Goal: Task Accomplishment & Management: Complete application form

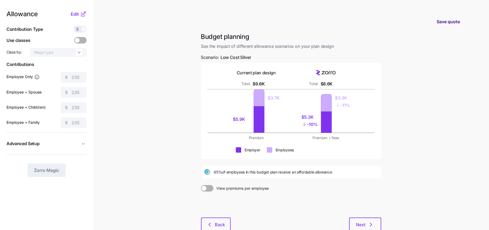
click at [450, 18] on span "Save quote" at bounding box center [448, 21] width 23 height 6
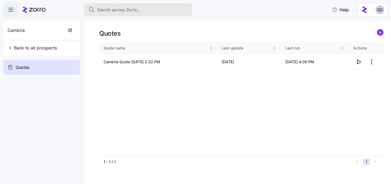
click at [147, 13] on button "Search across Zorro..." at bounding box center [138, 9] width 108 height 13
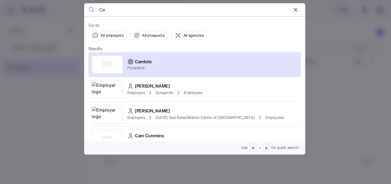
type input "C"
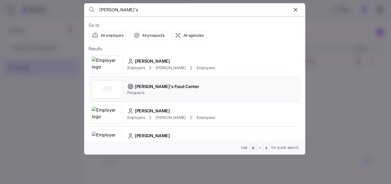
type input "Tom's"
click at [147, 90] on span "[PERSON_NAME]'s Food Center" at bounding box center [167, 86] width 64 height 7
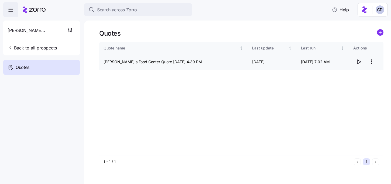
click at [358, 61] on icon "button" at bounding box center [359, 62] width 6 height 6
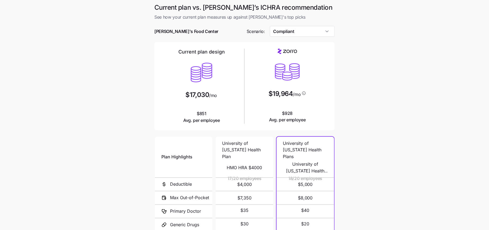
click at [295, 24] on div at bounding box center [244, 23] width 180 height 5
click at [295, 29] on input "Compliant" at bounding box center [302, 31] width 65 height 11
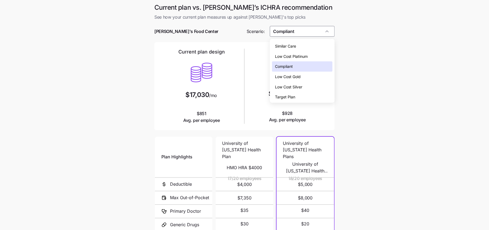
click at [293, 87] on span "Low Cost Silver" at bounding box center [288, 87] width 27 height 6
type input "Low Cost Silver"
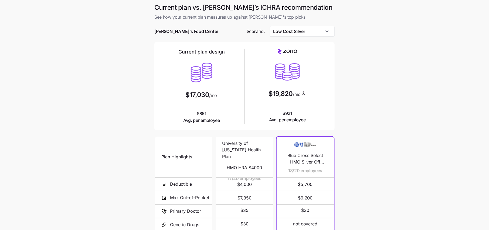
click at [344, 107] on main "Current plan vs. Zorro’s ICHRA recommendation See how your current plan measure…" at bounding box center [244, 147] width 489 height 295
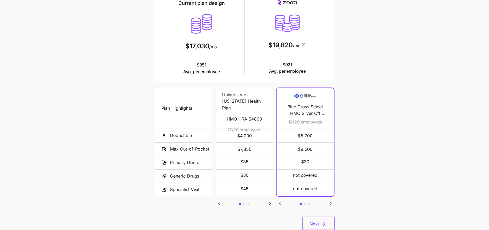
scroll to position [65, 0]
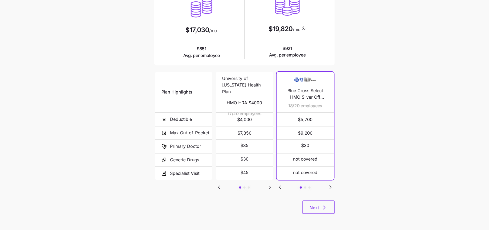
click at [319, 213] on div "Next" at bounding box center [244, 206] width 180 height 13
click at [270, 188] on icon "Go to next slide" at bounding box center [270, 187] width 6 height 6
click at [319, 208] on span "Next" at bounding box center [319, 207] width 18 height 6
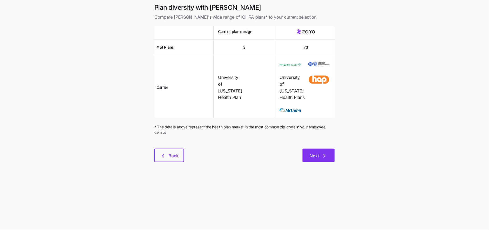
click at [319, 158] on button "Next" at bounding box center [318, 154] width 32 height 13
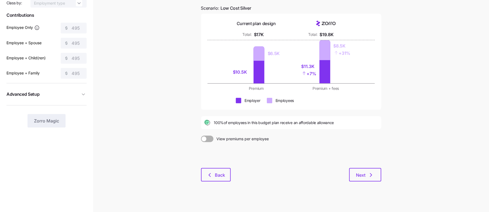
scroll to position [53, 0]
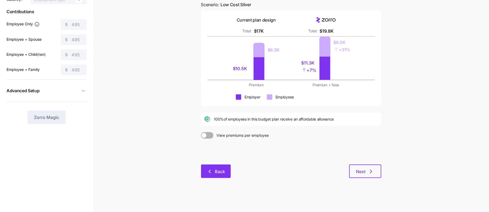
click at [221, 174] on span "Back" at bounding box center [220, 171] width 10 height 6
click at [220, 167] on button "Back" at bounding box center [216, 171] width 30 height 13
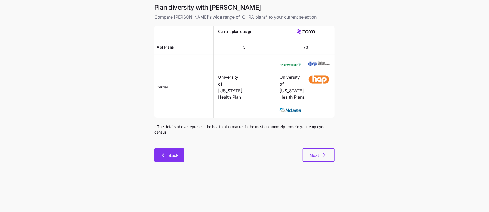
click at [172, 158] on button "Back" at bounding box center [169, 154] width 30 height 13
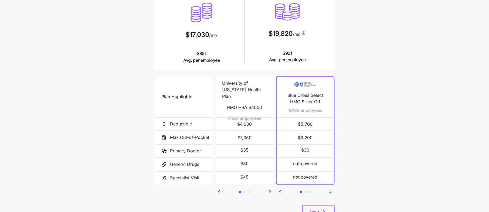
scroll to position [63, 0]
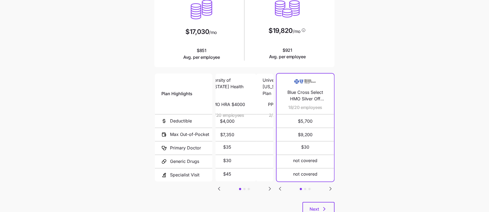
drag, startPoint x: 253, startPoint y: 121, endPoint x: 236, endPoint y: 120, distance: 16.7
click at [236, 120] on span "$4,000" at bounding box center [227, 121] width 45 height 13
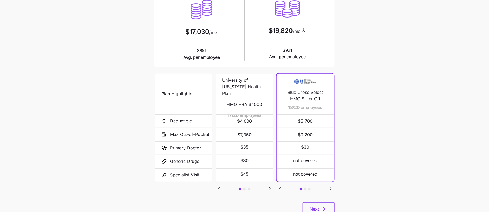
click at [265, 188] on div "Plan Highlights Deductible Max Out-of-Pocket Primary Doctor Generic Drugs Speci…" at bounding box center [244, 138] width 180 height 130
click at [266, 188] on div "Plan Highlights Deductible Max Out-of-Pocket Primary Doctor Generic Drugs Speci…" at bounding box center [244, 138] width 180 height 130
click at [268, 189] on icon "Go to next slide" at bounding box center [270, 189] width 6 height 6
click at [268, 186] on icon "Go to next slide" at bounding box center [270, 189] width 6 height 6
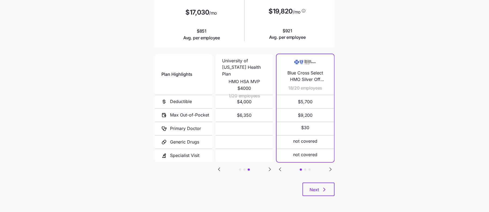
click at [330, 168] on icon "Go to next slide" at bounding box center [331, 169] width 2 height 3
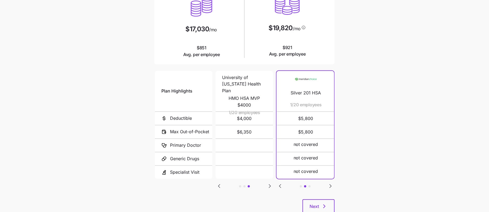
scroll to position [65, 0]
click at [279, 185] on icon "Go to previous slide" at bounding box center [280, 186] width 6 height 6
click at [332, 187] on icon "Go to next slide" at bounding box center [330, 186] width 6 height 6
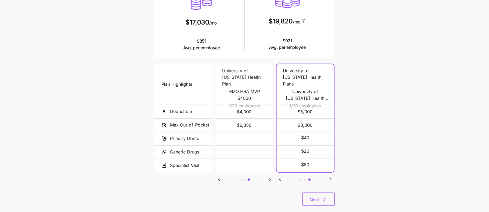
scroll to position [73, 0]
click at [318, 195] on button "Next" at bounding box center [318, 198] width 32 height 13
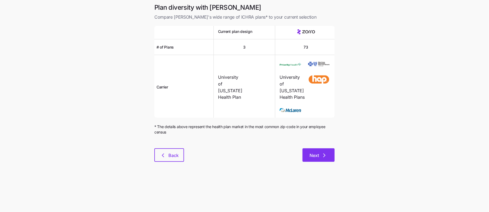
click at [318, 159] on span "Next" at bounding box center [314, 155] width 9 height 6
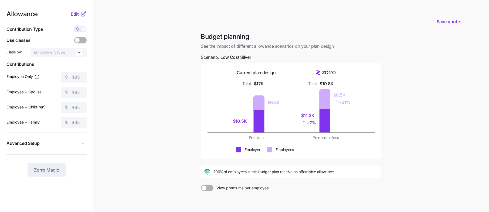
click at [84, 16] on icon at bounding box center [83, 15] width 4 height 4
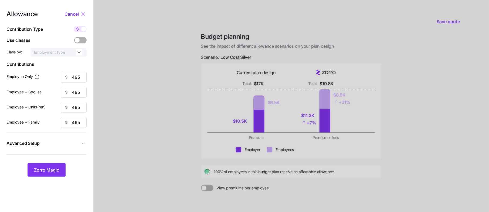
click at [83, 31] on span at bounding box center [83, 29] width 5 height 5
click at [74, 26] on input "checkbox" at bounding box center [74, 26] width 0 height 0
type input "70"
type input "35"
type input "44"
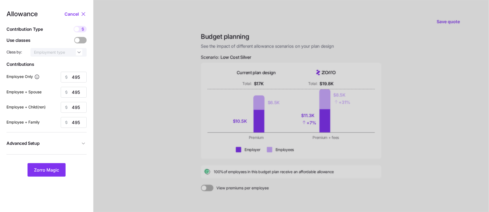
type input "27"
click at [82, 30] on icon at bounding box center [83, 29] width 2 height 2
click at [74, 26] on input "checkbox" at bounding box center [74, 26] width 0 height 0
type input "495"
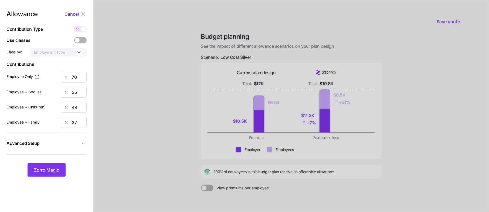
type input "495"
click at [83, 31] on span at bounding box center [83, 29] width 5 height 5
click at [74, 26] on input "checkbox" at bounding box center [74, 26] width 0 height 0
type input "70"
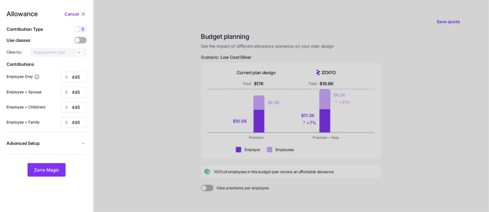
type input "35"
type input "44"
type input "27"
click at [82, 29] on icon at bounding box center [83, 29] width 4 height 4
click at [74, 26] on input "checkbox" at bounding box center [74, 26] width 0 height 0
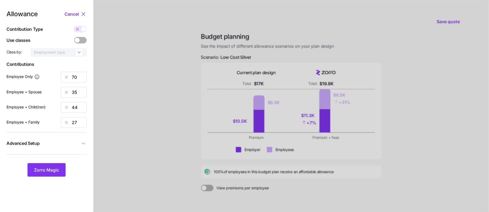
type input "495"
click at [83, 30] on span at bounding box center [83, 29] width 5 height 5
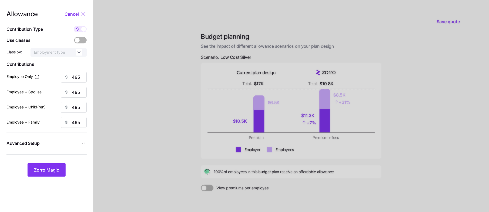
click at [74, 26] on input "checkbox" at bounding box center [74, 26] width 0 height 0
type input "70"
type input "35"
type input "44"
type input "27"
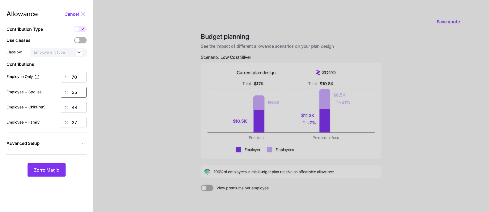
click at [82, 93] on input "35" at bounding box center [74, 92] width 26 height 11
drag, startPoint x: 82, startPoint y: 93, endPoint x: 56, endPoint y: 93, distance: 25.6
click at [61, 93] on div "35" at bounding box center [74, 92] width 26 height 11
type input "25"
drag, startPoint x: 80, startPoint y: 108, endPoint x: 68, endPoint y: 108, distance: 12.4
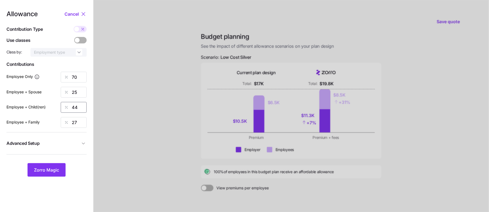
click at [68, 108] on div "44" at bounding box center [74, 107] width 26 height 11
type input "25"
drag, startPoint x: 83, startPoint y: 123, endPoint x: 65, endPoint y: 123, distance: 17.5
click at [66, 123] on div "27" at bounding box center [74, 122] width 26 height 11
type input "25"
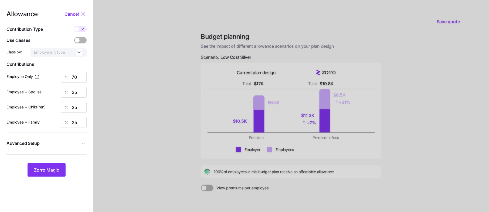
click at [83, 144] on icon "button" at bounding box center [83, 143] width 3 height 1
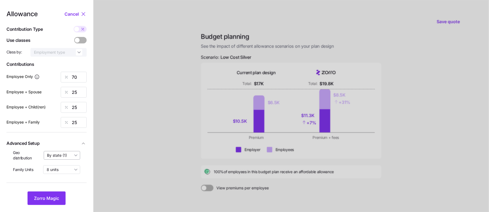
click at [68, 158] on input "By state (1)" at bounding box center [62, 155] width 37 height 9
click at [62, 187] on span "By state (1)" at bounding box center [59, 187] width 20 height 6
click at [49, 192] on button "Zorro Magic" at bounding box center [47, 198] width 38 height 13
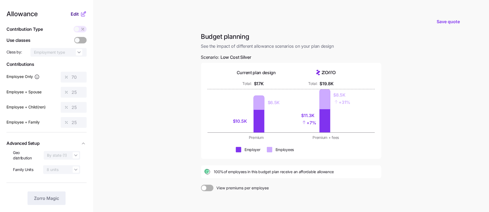
click at [74, 11] on span "Edit" at bounding box center [75, 14] width 8 height 6
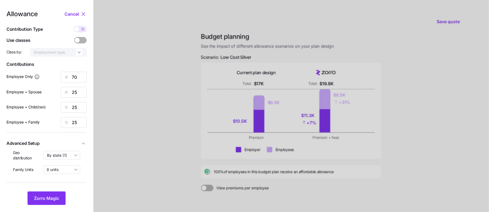
click at [83, 30] on icon at bounding box center [83, 29] width 4 height 4
click at [74, 26] on input "checkbox" at bounding box center [74, 26] width 0 height 0
type input "495"
type input "353"
type input "282"
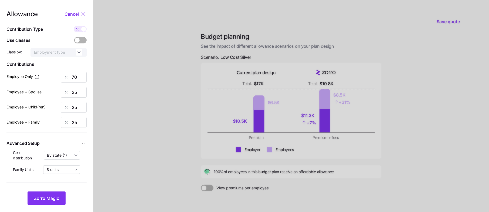
type input "458"
click at [53, 195] on span "Zorro Magic" at bounding box center [46, 198] width 25 height 6
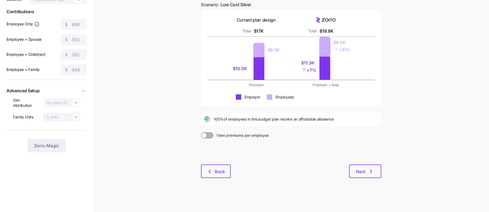
scroll to position [33, 0]
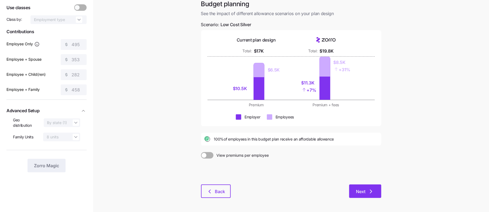
click at [366, 197] on button "Next" at bounding box center [365, 191] width 32 height 13
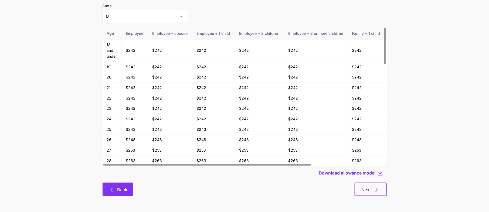
click at [125, 186] on button "Back" at bounding box center [118, 189] width 31 height 13
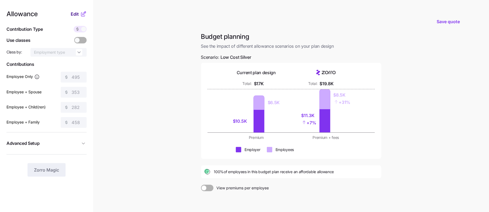
click at [78, 13] on span "Edit" at bounding box center [75, 14] width 8 height 6
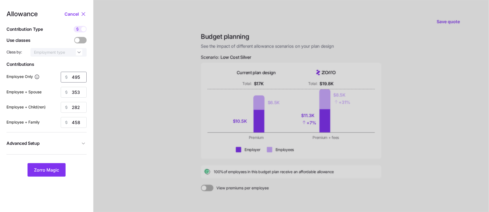
drag, startPoint x: 80, startPoint y: 76, endPoint x: 29, endPoint y: 76, distance: 50.5
click at [29, 76] on div "Employee Only 495" at bounding box center [46, 77] width 80 height 11
type input "550"
click at [46, 164] on button "Zorro Magic" at bounding box center [47, 169] width 38 height 13
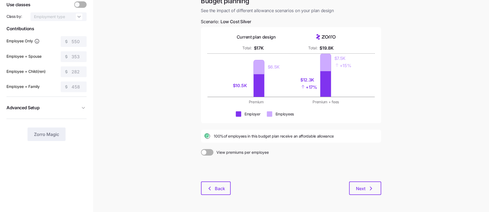
scroll to position [37, 0]
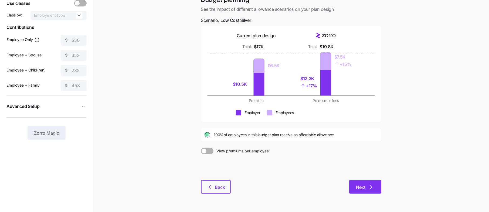
click at [362, 182] on button "Next" at bounding box center [365, 186] width 32 height 13
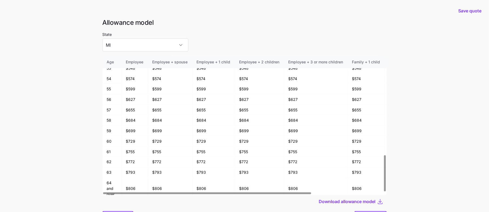
scroll to position [29, 0]
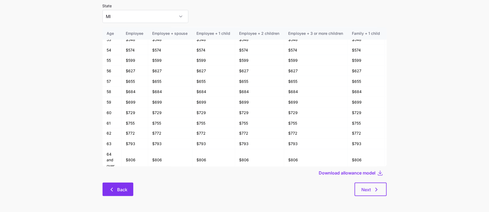
click at [120, 191] on span "Back" at bounding box center [122, 189] width 10 height 6
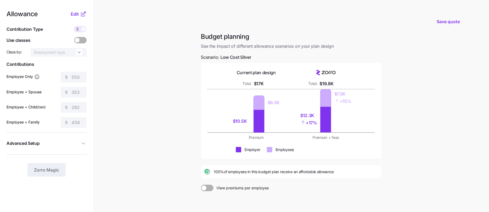
click at [80, 11] on icon at bounding box center [83, 14] width 6 height 6
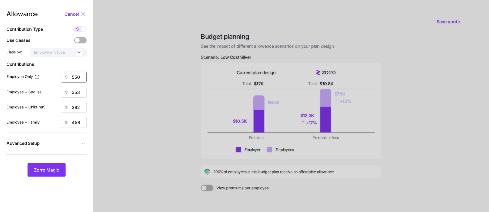
drag, startPoint x: 80, startPoint y: 77, endPoint x: 57, endPoint y: 77, distance: 23.2
click at [71, 77] on div "550" at bounding box center [74, 77] width 26 height 11
type input "495"
click at [47, 172] on span "Zorro Magic" at bounding box center [46, 170] width 25 height 6
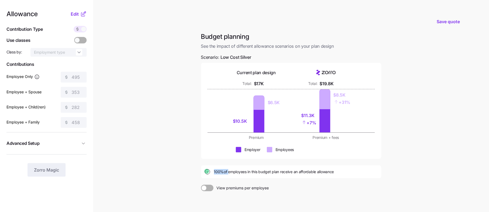
drag, startPoint x: 214, startPoint y: 172, endPoint x: 228, endPoint y: 172, distance: 14.0
click at [228, 172] on span "100% of employees in this budget plan receive an affordable allowance" at bounding box center [274, 171] width 120 height 5
click at [262, 171] on span "100% of employees in this budget plan receive an affordable allowance" at bounding box center [274, 171] width 120 height 5
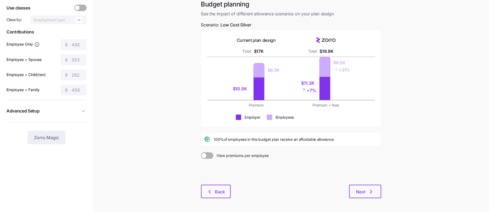
scroll to position [36, 0]
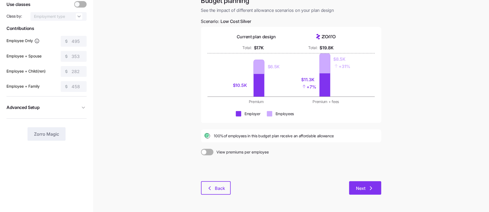
click at [371, 187] on icon "button" at bounding box center [371, 188] width 6 height 6
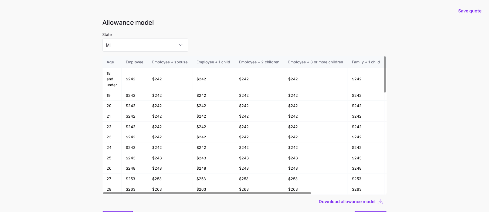
scroll to position [29, 0]
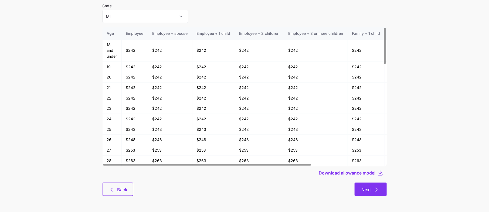
click at [376, 192] on icon "button" at bounding box center [376, 189] width 6 height 6
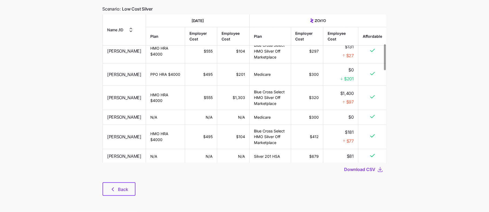
scroll to position [168, 0]
drag, startPoint x: 308, startPoint y: 79, endPoint x: 320, endPoint y: 79, distance: 11.9
click at [320, 79] on td "$300" at bounding box center [307, 74] width 32 height 22
click at [318, 84] on td "$300" at bounding box center [307, 74] width 32 height 22
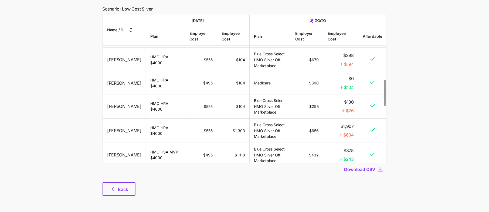
scroll to position [372, 0]
click at [120, 183] on button "Back" at bounding box center [119, 188] width 33 height 13
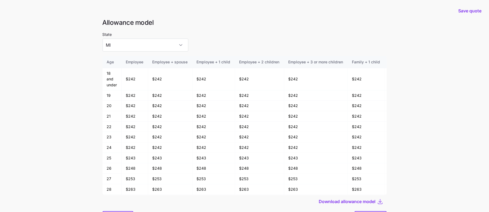
scroll to position [29, 0]
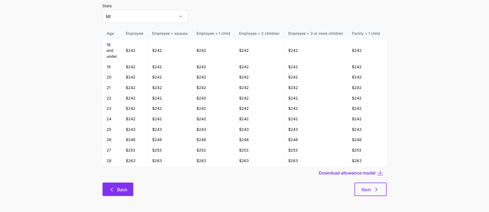
click at [120, 190] on span "Back" at bounding box center [122, 189] width 10 height 6
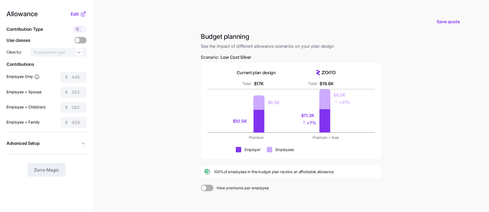
click at [83, 12] on icon at bounding box center [83, 14] width 6 height 6
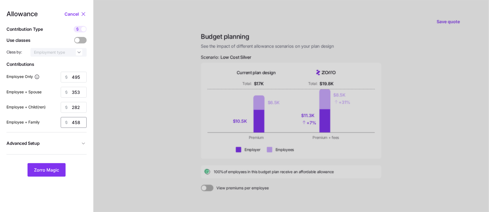
drag, startPoint x: 84, startPoint y: 121, endPoint x: 47, endPoint y: 121, distance: 36.7
click at [52, 121] on div "Employee + Family 458" at bounding box center [46, 122] width 80 height 11
type input "600"
click at [41, 165] on button "Zorro Magic" at bounding box center [47, 169] width 38 height 13
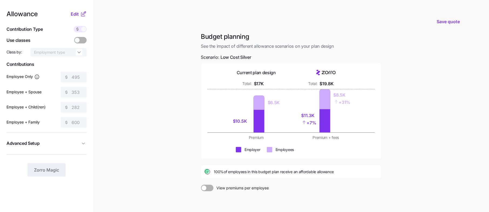
scroll to position [53, 0]
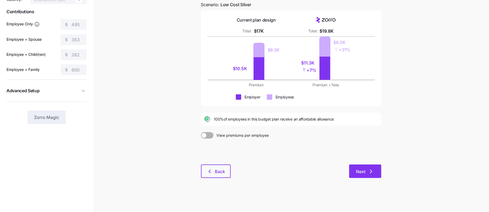
click at [364, 174] on span "Next" at bounding box center [360, 171] width 9 height 6
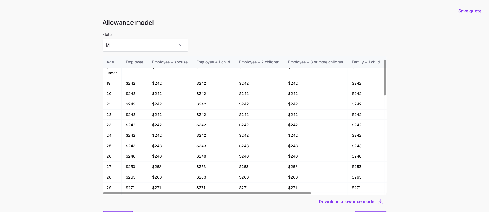
scroll to position [29, 0]
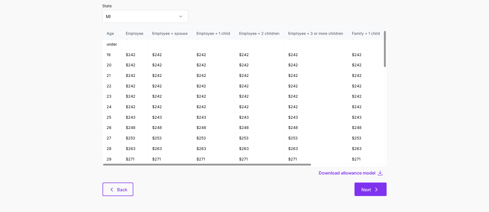
click at [368, 190] on span "Next" at bounding box center [366, 189] width 9 height 6
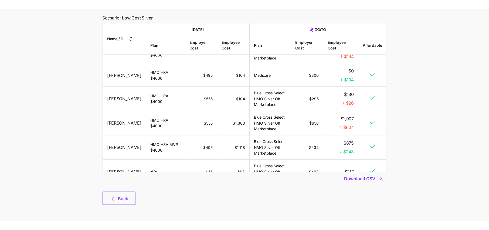
scroll to position [36, 0]
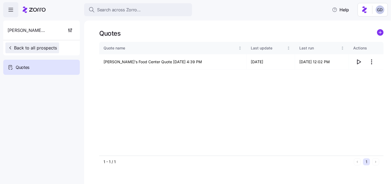
click at [15, 45] on span "Back to all prospects" at bounding box center [32, 48] width 49 height 6
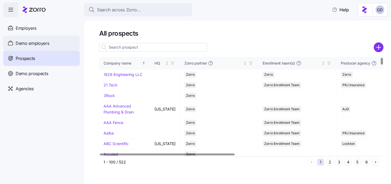
click at [45, 45] on span "Demo employers" at bounding box center [33, 43] width 34 height 7
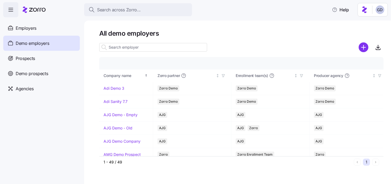
click at [148, 47] on input at bounding box center [153, 47] width 108 height 9
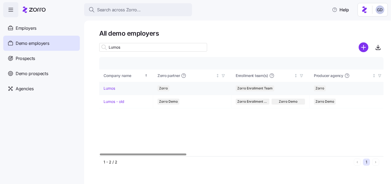
type input "Lumos"
click at [108, 90] on link "Lumos" at bounding box center [110, 88] width 12 height 5
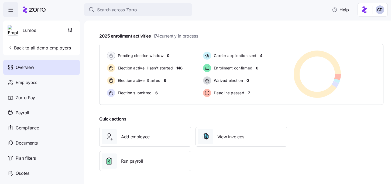
scroll to position [91, 0]
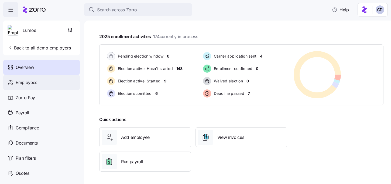
click at [39, 86] on div "Employees" at bounding box center [41, 82] width 77 height 15
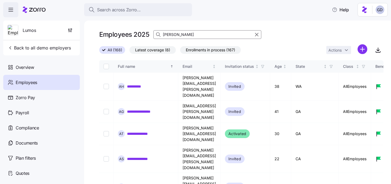
click at [220, 37] on input "[PERSON_NAME]" at bounding box center [208, 34] width 108 height 9
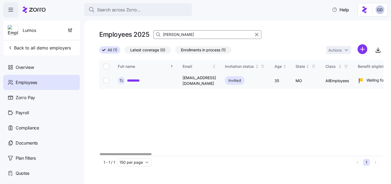
type input "Ted lasso"
click at [133, 79] on link "*********" at bounding box center [136, 80] width 18 height 5
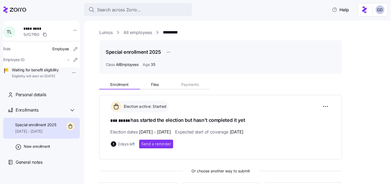
scroll to position [35, 0]
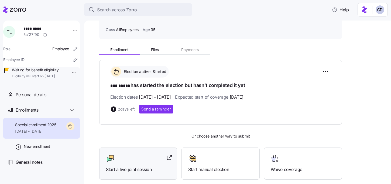
click at [133, 166] on span "Start a live joint session" at bounding box center [138, 169] width 64 height 7
click at [24, 10] on icon at bounding box center [14, 9] width 23 height 6
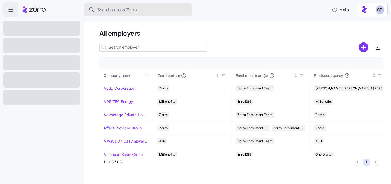
click at [139, 14] on button "Search across Zorro..." at bounding box center [138, 9] width 108 height 13
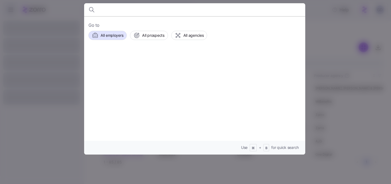
type input "e"
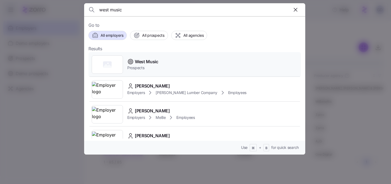
type input "west music"
click at [144, 61] on span "West Music" at bounding box center [146, 61] width 23 height 7
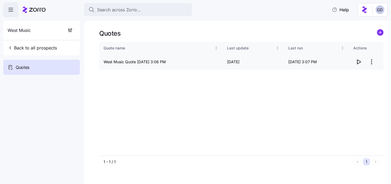
click at [360, 62] on icon "button" at bounding box center [359, 62] width 6 height 6
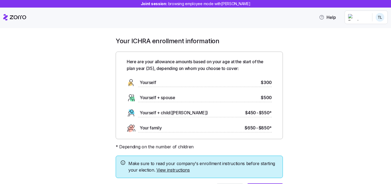
scroll to position [32, 0]
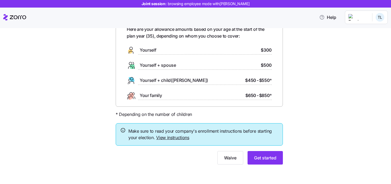
click at [269, 150] on div at bounding box center [199, 147] width 167 height 5
click at [268, 155] on span "Get started" at bounding box center [265, 157] width 22 height 6
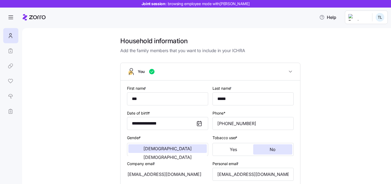
scroll to position [159, 0]
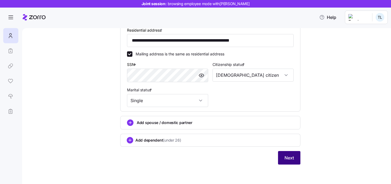
click at [287, 160] on span "Next" at bounding box center [289, 157] width 9 height 6
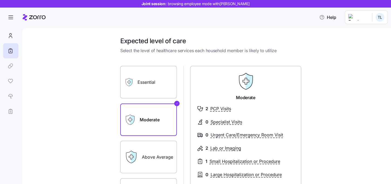
scroll to position [94, 0]
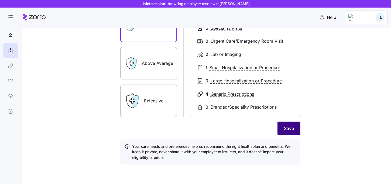
click at [289, 131] on span "Save" at bounding box center [289, 128] width 10 height 6
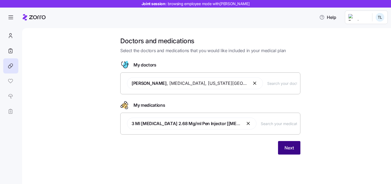
click at [294, 149] on button "Next" at bounding box center [289, 147] width 22 height 13
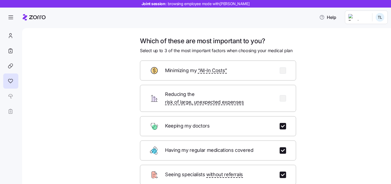
scroll to position [68, 0]
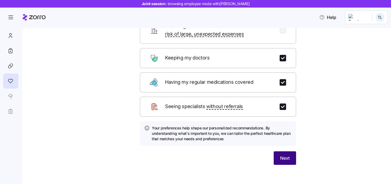
click at [291, 151] on button "Next" at bounding box center [285, 157] width 22 height 13
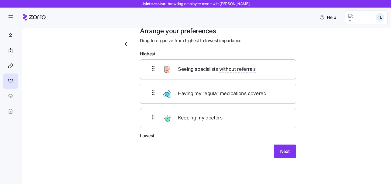
scroll to position [10, 0]
click at [284, 150] on span "Next" at bounding box center [284, 151] width 9 height 6
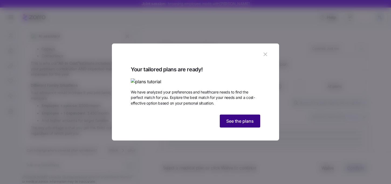
click at [241, 127] on button "See the plans" at bounding box center [240, 120] width 40 height 13
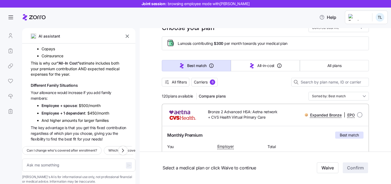
scroll to position [19, 0]
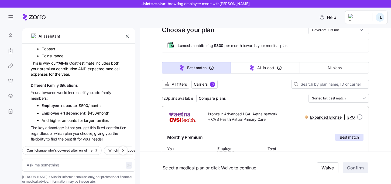
click at [128, 36] on icon "button" at bounding box center [127, 35] width 5 height 5
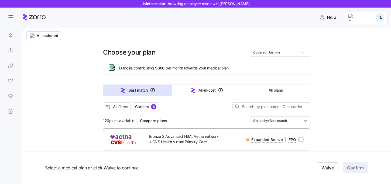
scroll to position [0, 0]
click at [11, 69] on link at bounding box center [10, 65] width 15 height 15
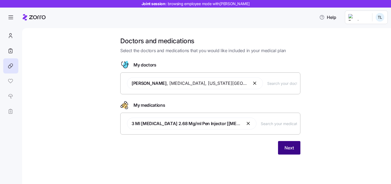
click at [281, 143] on button "Next" at bounding box center [289, 147] width 22 height 13
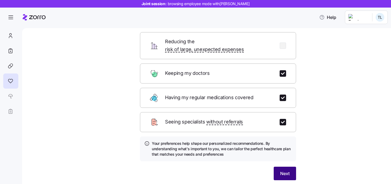
click at [282, 170] on span "Next" at bounding box center [284, 173] width 9 height 6
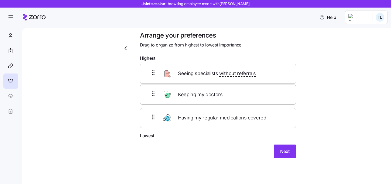
scroll to position [5, 0]
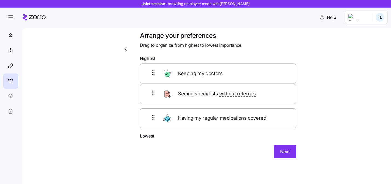
drag, startPoint x: 221, startPoint y: 120, endPoint x: 222, endPoint y: 72, distance: 48.3
click at [222, 72] on div "Seeing specialists without referrals Having my regular medications covered Keep…" at bounding box center [218, 98] width 156 height 69
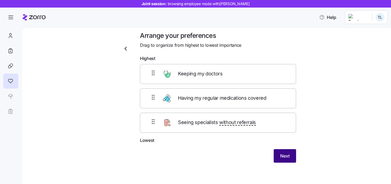
click at [288, 156] on span "Next" at bounding box center [284, 155] width 9 height 6
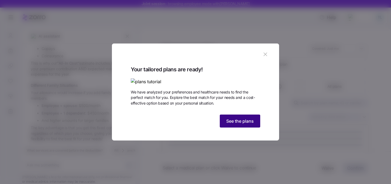
scroll to position [230, 0]
click at [240, 127] on button "See the plans" at bounding box center [240, 120] width 40 height 13
type textarea "x"
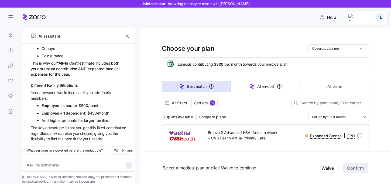
click at [127, 36] on icon "button" at bounding box center [127, 36] width 3 height 3
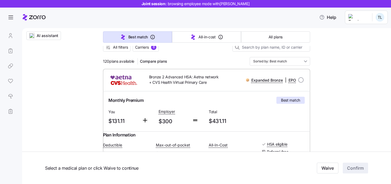
scroll to position [0, 0]
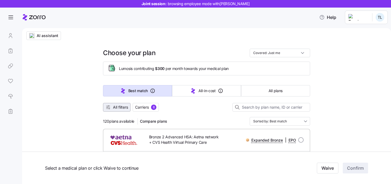
click at [124, 110] on button "All filters" at bounding box center [117, 107] width 28 height 9
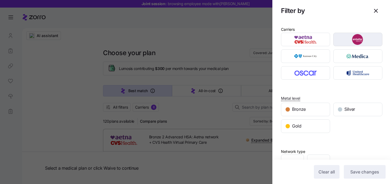
click at [342, 40] on img "button" at bounding box center [358, 39] width 40 height 11
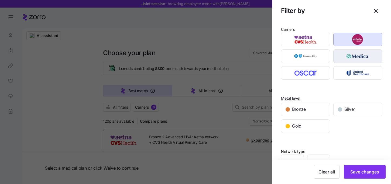
click at [342, 51] on img "button" at bounding box center [358, 56] width 40 height 11
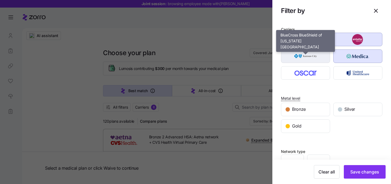
click at [307, 54] on img "button" at bounding box center [306, 56] width 40 height 11
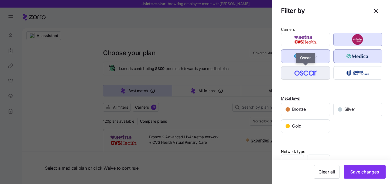
click at [307, 72] on img "button" at bounding box center [306, 72] width 40 height 11
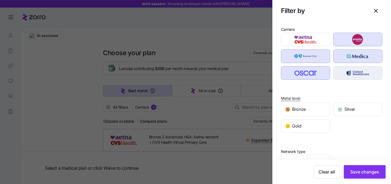
click at [351, 72] on img "button" at bounding box center [358, 72] width 40 height 11
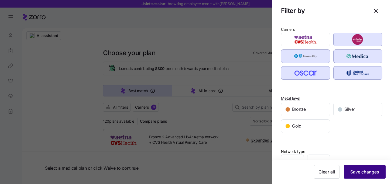
click at [369, 174] on span "Save changes" at bounding box center [365, 171] width 29 height 6
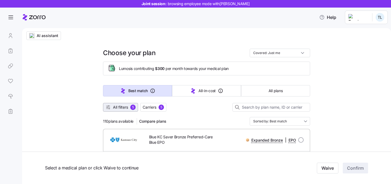
click at [122, 110] on span "All filters" at bounding box center [120, 106] width 15 height 5
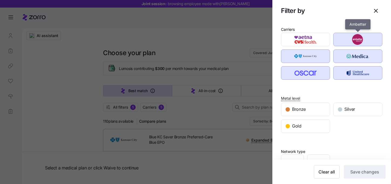
click at [353, 42] on img "button" at bounding box center [358, 39] width 40 height 11
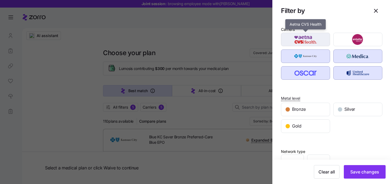
click at [313, 40] on img "button" at bounding box center [306, 39] width 40 height 11
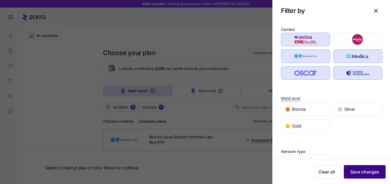
click at [367, 172] on span "Save changes" at bounding box center [365, 171] width 29 height 6
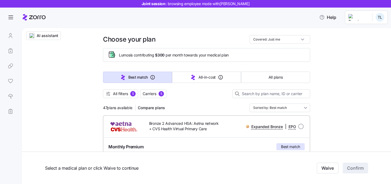
scroll to position [14, 0]
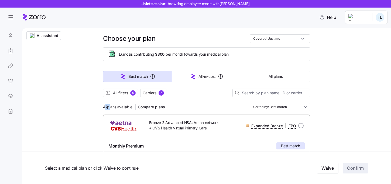
drag, startPoint x: 105, startPoint y: 107, endPoint x: 111, endPoint y: 107, distance: 6.2
click at [111, 107] on span "47 plans available" at bounding box center [117, 106] width 29 height 5
click at [183, 104] on div "47 plans available Compare plans Sorted by: Best match" at bounding box center [206, 107] width 207 height 9
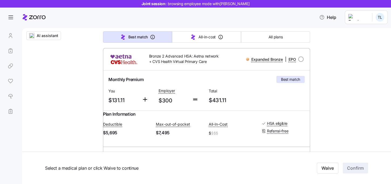
scroll to position [50, 0]
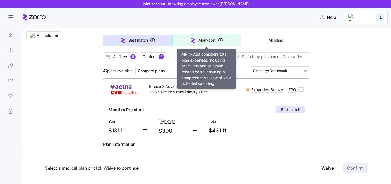
click at [206, 38] on span "All-in-cost" at bounding box center [207, 40] width 17 height 5
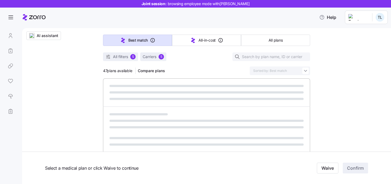
type input "Sorted by: All-in-cost"
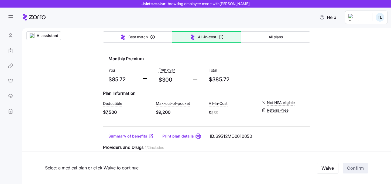
scroll to position [264, 0]
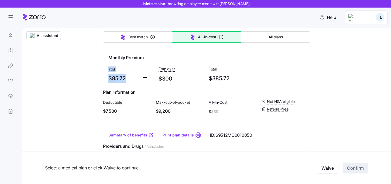
drag, startPoint x: 128, startPoint y: 94, endPoint x: 105, endPoint y: 84, distance: 24.4
click at [105, 84] on div "Monthly Premium You $85.72 Employer $300 Total $385.72" at bounding box center [206, 69] width 207 height 40
click at [124, 83] on span "$85.72" at bounding box center [122, 78] width 29 height 9
drag, startPoint x: 174, startPoint y: 94, endPoint x: 156, endPoint y: 83, distance: 20.2
click at [156, 83] on div "Monthly Premium You $85.72 Employer $300 Total $385.72" at bounding box center [206, 68] width 201 height 33
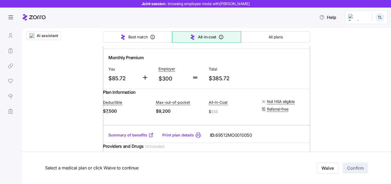
click at [144, 85] on div at bounding box center [148, 74] width 17 height 22
drag, startPoint x: 127, startPoint y: 94, endPoint x: 108, endPoint y: 84, distance: 22.1
click at [108, 84] on div "You $85.72" at bounding box center [122, 74] width 33 height 22
click at [135, 83] on span "$85.72" at bounding box center [122, 78] width 29 height 9
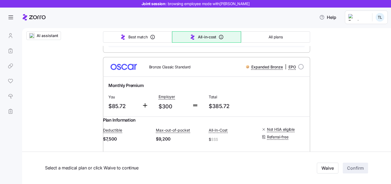
scroll to position [0, 0]
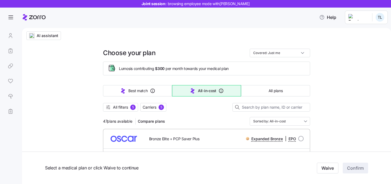
drag, startPoint x: 131, startPoint y: 108, endPoint x: 182, endPoint y: 102, distance: 52.1
click at [131, 108] on span "5" at bounding box center [132, 106] width 5 height 5
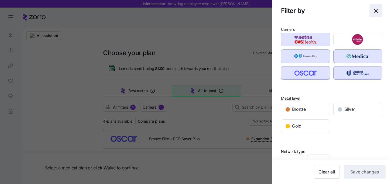
click at [376, 13] on icon "button" at bounding box center [376, 11] width 6 height 6
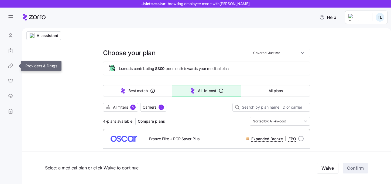
click at [13, 64] on link at bounding box center [10, 65] width 15 height 15
click at [11, 66] on link at bounding box center [10, 65] width 15 height 15
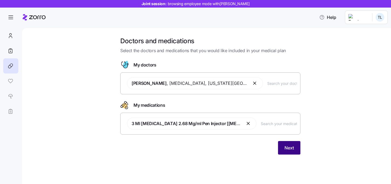
click at [291, 150] on span "Next" at bounding box center [289, 147] width 9 height 6
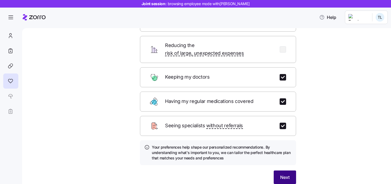
click at [289, 174] on span "Next" at bounding box center [284, 177] width 9 height 6
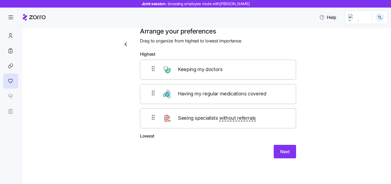
scroll to position [5, 0]
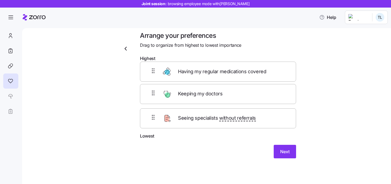
drag, startPoint x: 196, startPoint y: 98, endPoint x: 196, endPoint y: 72, distance: 25.6
click at [196, 72] on div "Keeping my doctors Having my regular medications covered Seeing specialists wit…" at bounding box center [218, 98] width 156 height 69
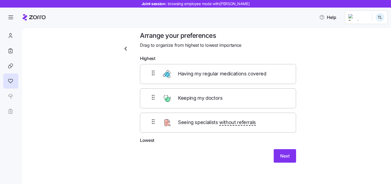
click at [288, 169] on div "Arrange your preferences Drag to organize from highest to lowest importance Hig…" at bounding box center [210, 103] width 189 height 144
click at [288, 157] on span "Next" at bounding box center [284, 155] width 9 height 6
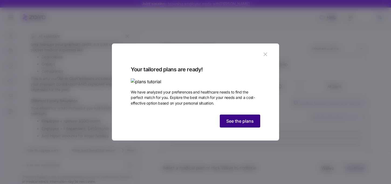
click at [237, 127] on button "See the plans" at bounding box center [240, 120] width 40 height 13
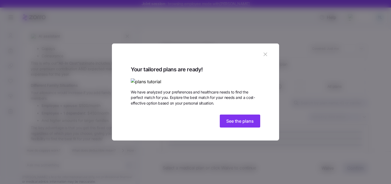
scroll to position [230, 0]
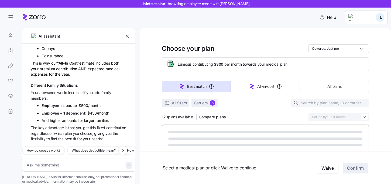
type textarea "x"
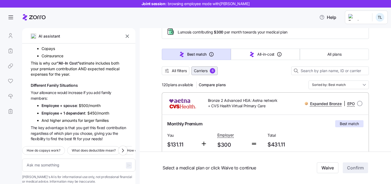
scroll to position [0, 0]
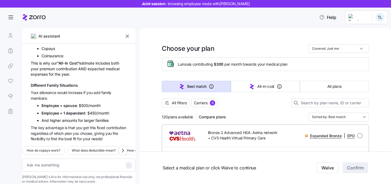
click at [128, 36] on icon "button" at bounding box center [127, 35] width 5 height 5
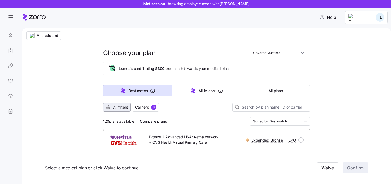
click at [125, 107] on span "All filters" at bounding box center [120, 106] width 15 height 5
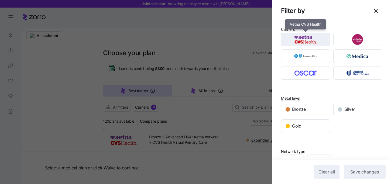
click at [313, 41] on img "button" at bounding box center [306, 39] width 40 height 11
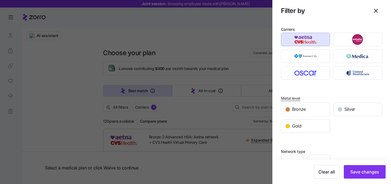
click at [313, 41] on img "button" at bounding box center [306, 39] width 40 height 11
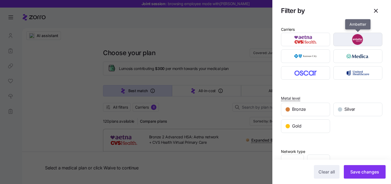
click at [352, 41] on img "button" at bounding box center [358, 39] width 40 height 11
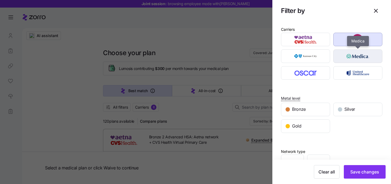
click at [352, 53] on img "button" at bounding box center [358, 56] width 40 height 11
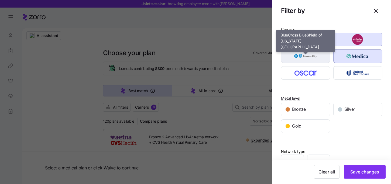
click at [312, 56] on img "button" at bounding box center [306, 56] width 40 height 11
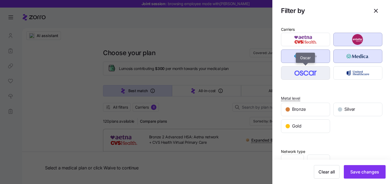
click at [312, 70] on img "button" at bounding box center [306, 72] width 40 height 11
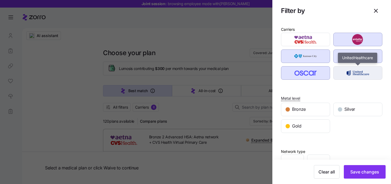
click at [355, 70] on img "button" at bounding box center [358, 72] width 40 height 11
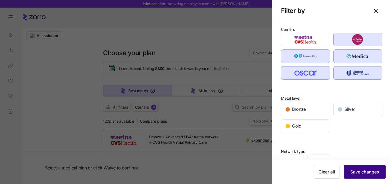
click at [361, 174] on span "Save changes" at bounding box center [365, 171] width 29 height 6
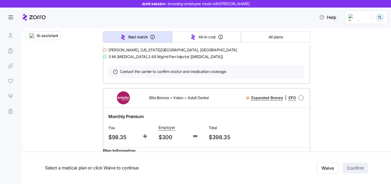
scroll to position [543, 0]
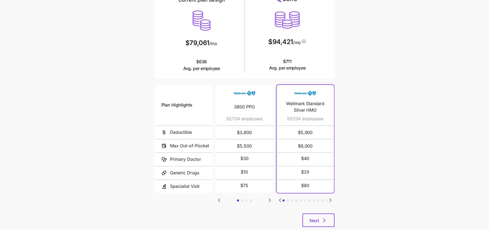
scroll to position [65, 0]
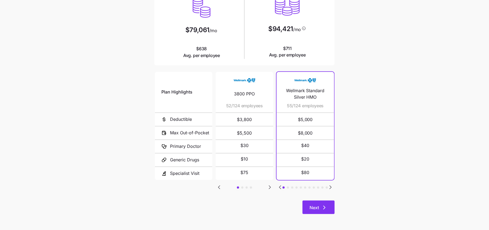
click at [324, 207] on icon "button" at bounding box center [324, 207] width 6 height 6
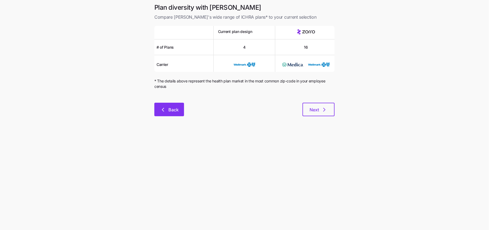
click at [169, 110] on span "Back" at bounding box center [173, 109] width 10 height 6
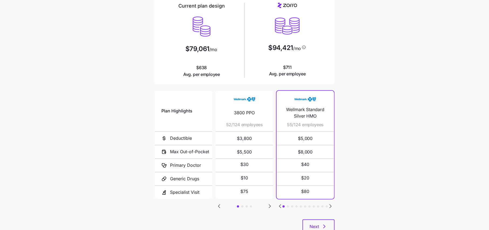
scroll to position [64, 0]
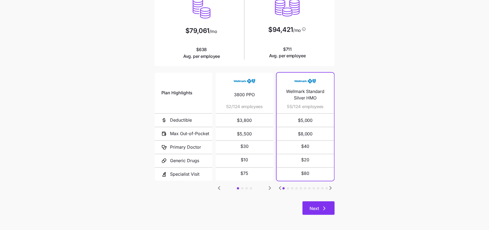
click at [318, 202] on button "Next" at bounding box center [318, 207] width 32 height 13
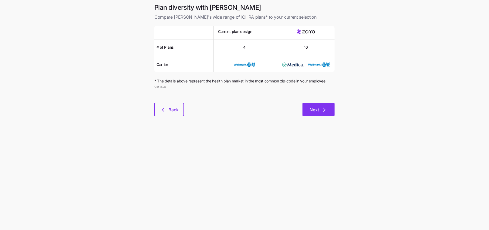
click at [326, 109] on icon "button" at bounding box center [324, 109] width 6 height 6
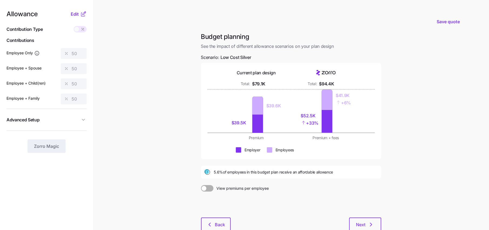
click at [77, 6] on nav "Allowance Edit Contribution Type Use classes Contributions Employee Only 50 Emp…" at bounding box center [46, 132] width 93 height 265
click at [77, 12] on span "Edit" at bounding box center [75, 14] width 8 height 6
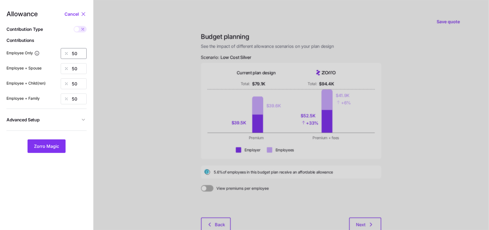
drag, startPoint x: 79, startPoint y: 52, endPoint x: 33, endPoint y: 52, distance: 46.1
click at [33, 52] on div "Employee Only 50" at bounding box center [46, 53] width 80 height 11
type input "60"
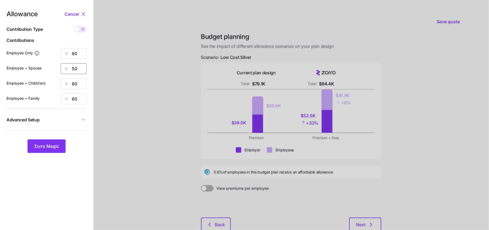
click at [83, 73] on input "50" at bounding box center [74, 68] width 26 height 11
type input "5"
type input "60"
click at [78, 64] on input "Employee + Spouse" at bounding box center [74, 68] width 26 height 11
type input "60"
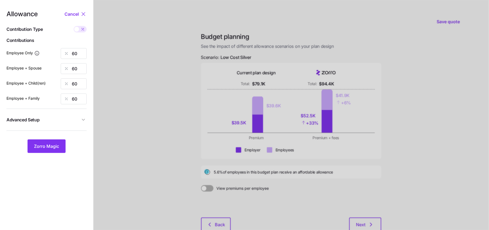
click at [79, 123] on span "Advanced Setup" at bounding box center [43, 119] width 74 height 7
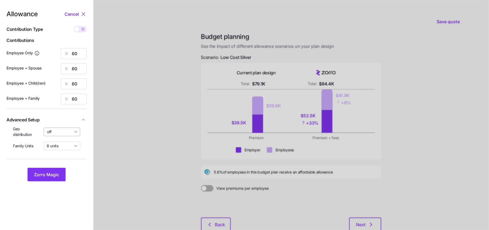
click at [63, 132] on input "off" at bounding box center [62, 131] width 37 height 9
click at [59, 164] on span "By state (7)" at bounding box center [59, 163] width 21 height 6
type input "By state (7)"
click at [48, 169] on button "Zorro Magic" at bounding box center [47, 174] width 38 height 13
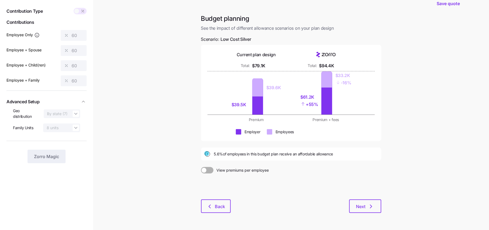
scroll to position [27, 0]
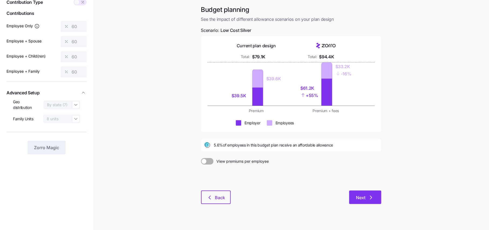
click at [366, 203] on button "Next" at bounding box center [365, 196] width 32 height 13
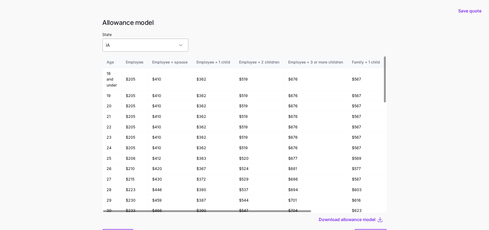
click at [165, 41] on input "IA" at bounding box center [146, 45] width 86 height 13
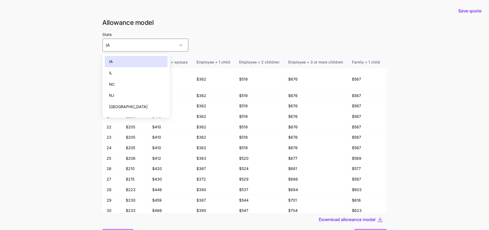
click at [193, 37] on div "State IA" at bounding box center [245, 41] width 284 height 21
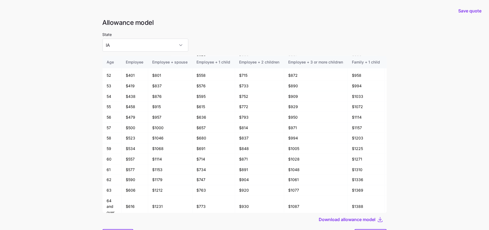
scroll to position [29, 0]
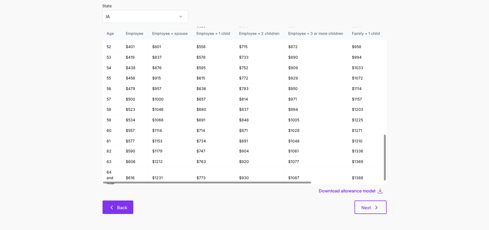
click at [120, 208] on span "Back" at bounding box center [122, 207] width 10 height 6
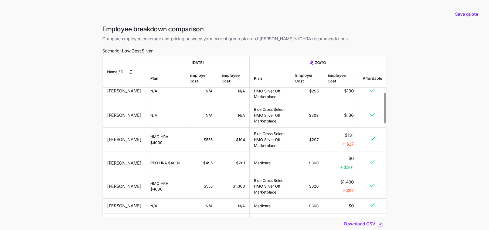
scroll to position [211, 0]
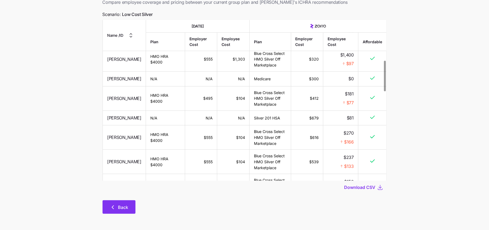
click at [124, 208] on span "Back" at bounding box center [123, 207] width 10 height 6
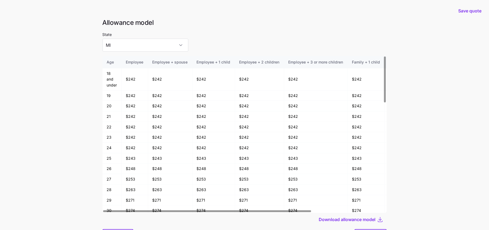
scroll to position [29, 0]
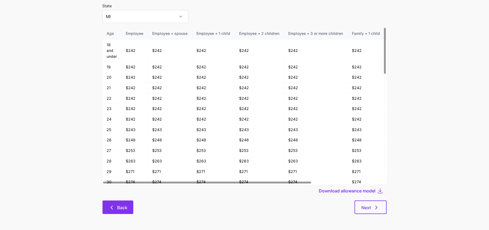
click at [119, 203] on button "Back" at bounding box center [118, 206] width 31 height 13
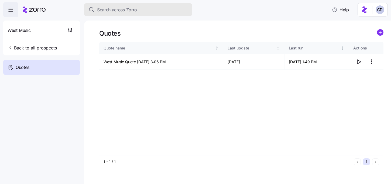
click at [115, 9] on span "Search across Zorro..." at bounding box center [119, 9] width 44 height 7
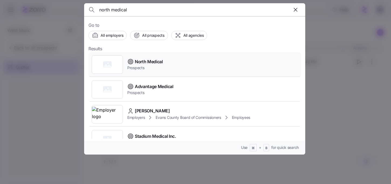
type input "north medical"
click at [142, 65] on span "Prospects" at bounding box center [145, 67] width 36 height 5
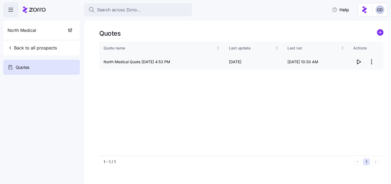
click at [356, 61] on icon "button" at bounding box center [359, 62] width 6 height 6
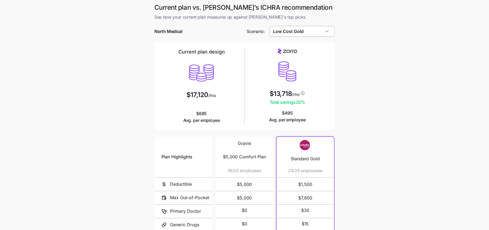
click at [291, 31] on input "Low Cost Gold" at bounding box center [302, 31] width 65 height 11
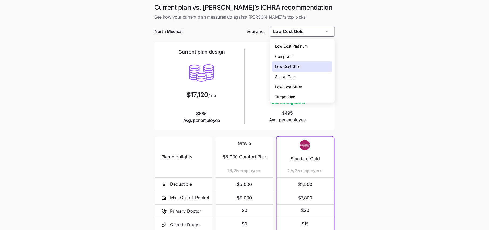
click at [294, 89] on span "Low Cost Silver" at bounding box center [288, 87] width 27 height 6
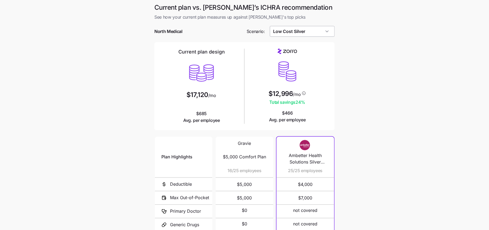
click at [303, 36] on input "Low Cost Silver" at bounding box center [302, 31] width 65 height 11
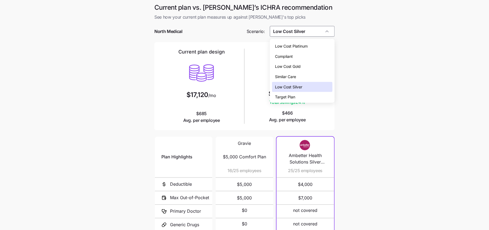
click at [298, 67] on span "Low Cost Gold" at bounding box center [288, 66] width 26 height 6
type input "Low Cost Gold"
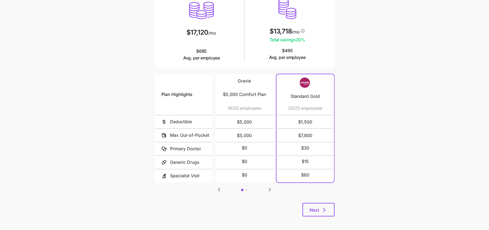
scroll to position [65, 0]
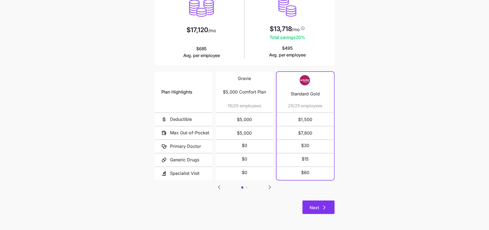
click at [325, 205] on icon "button" at bounding box center [324, 207] width 6 height 6
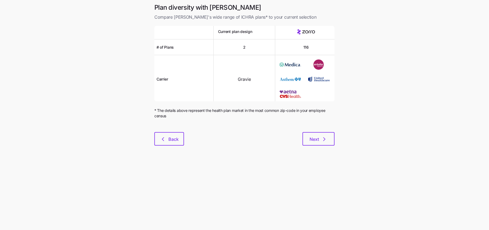
click at [314, 151] on div "Plan diversity with Zorro Compare Zorro's wide range of ICHRA plans* to your cu…" at bounding box center [244, 77] width 189 height 149
click at [318, 141] on span "Next" at bounding box center [314, 139] width 9 height 6
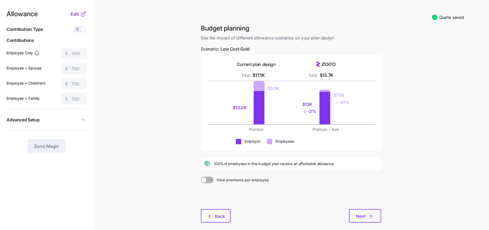
click at [83, 16] on icon at bounding box center [83, 15] width 4 height 4
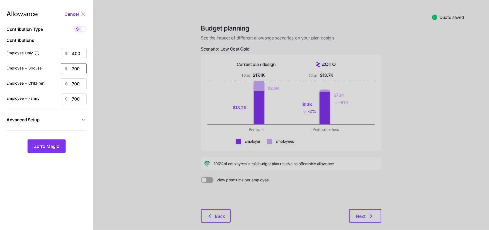
drag, startPoint x: 81, startPoint y: 70, endPoint x: 67, endPoint y: 71, distance: 14.1
click at [67, 71] on div "700" at bounding box center [74, 68] width 26 height 11
type input "400"
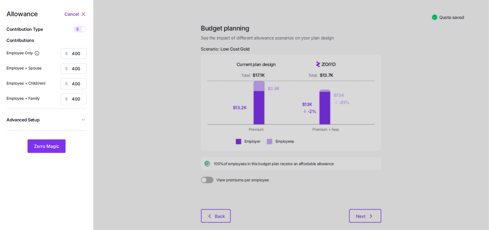
click at [84, 119] on icon "button" at bounding box center [83, 119] width 5 height 5
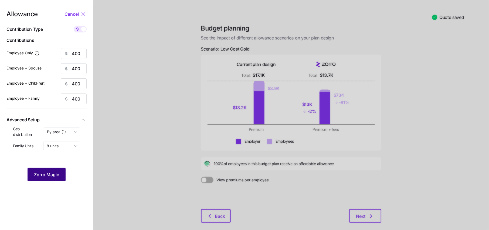
click at [52, 170] on button "Zorro Magic" at bounding box center [47, 174] width 38 height 13
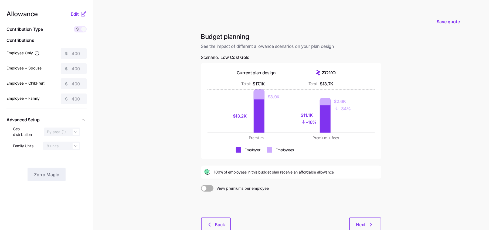
drag, startPoint x: 220, startPoint y: 173, endPoint x: 204, endPoint y: 173, distance: 16.2
click at [204, 173] on div "100% of employees in this budget plan receive an affordable allowance" at bounding box center [291, 172] width 174 height 6
click at [270, 167] on div "100% of employees in this budget plan receive an affordable allowance" at bounding box center [291, 171] width 180 height 13
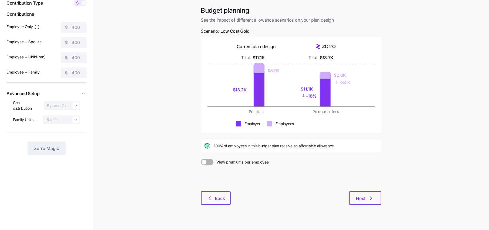
scroll to position [29, 0]
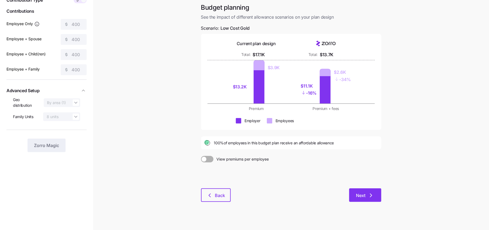
click at [373, 194] on icon "button" at bounding box center [371, 195] width 6 height 6
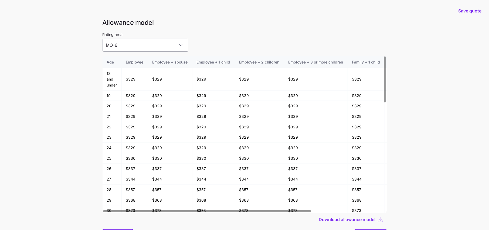
click at [127, 42] on input "MO-6" at bounding box center [146, 45] width 86 height 13
click at [123, 56] on div "MO-6" at bounding box center [136, 61] width 63 height 11
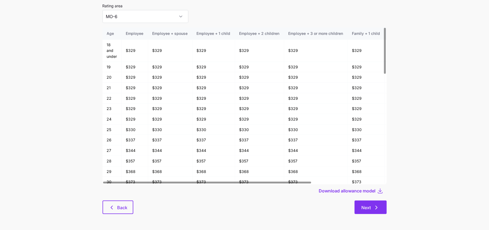
click at [370, 203] on button "Next" at bounding box center [371, 206] width 32 height 13
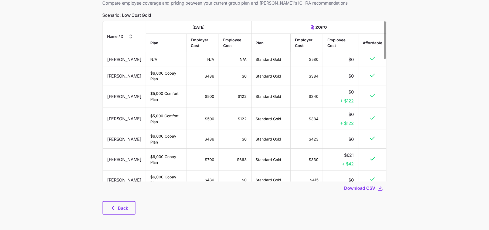
scroll to position [34, 0]
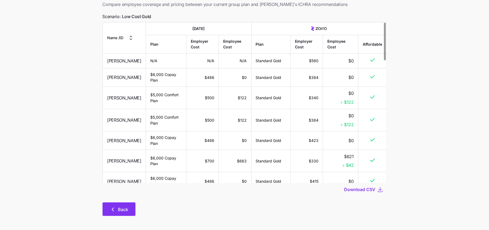
click at [116, 206] on span "Back" at bounding box center [119, 209] width 19 height 6
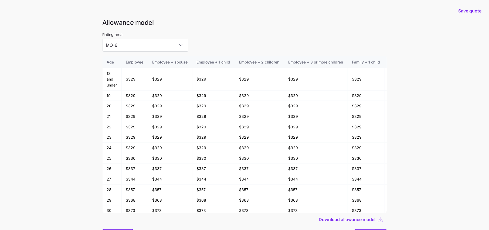
scroll to position [24, 0]
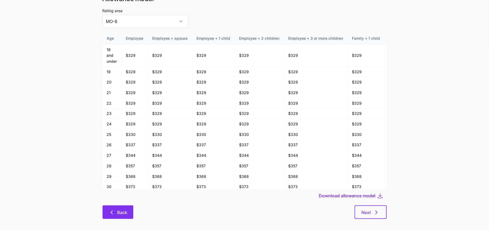
click at [116, 216] on button "Back" at bounding box center [118, 211] width 31 height 13
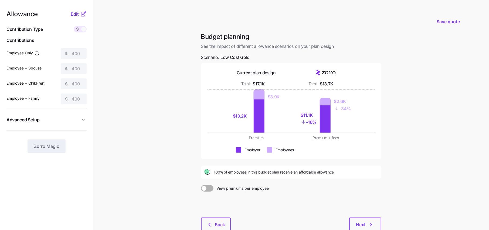
click at [80, 9] on nav "Allowance Edit Contribution Type Use classes Contributions Employee Only 400 Em…" at bounding box center [46, 132] width 93 height 265
click at [80, 14] on button "Edit" at bounding box center [75, 14] width 9 height 6
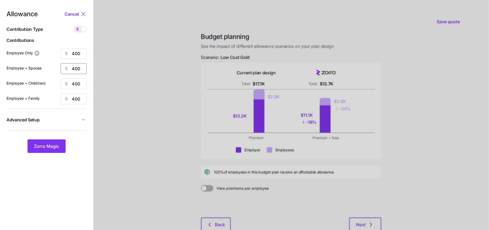
drag, startPoint x: 84, startPoint y: 69, endPoint x: 53, endPoint y: 69, distance: 30.8
click at [54, 69] on div "Employee + Spouse 400" at bounding box center [46, 68] width 80 height 11
type input "750"
type input "5"
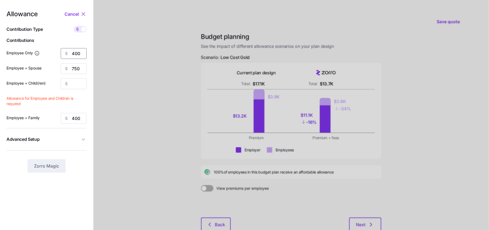
drag, startPoint x: 80, startPoint y: 55, endPoint x: 59, endPoint y: 52, distance: 20.9
click at [59, 52] on div "Employee Only 400" at bounding box center [46, 53] width 80 height 11
type input "500"
type input "600"
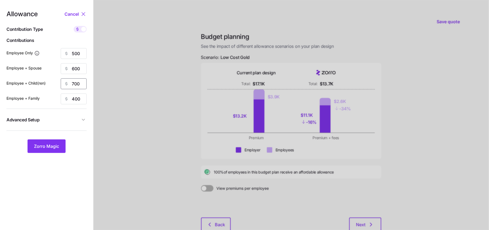
type input "700"
type input "7"
type input "800"
click at [77, 127] on div "Allowance Cancel Contribution Type Use classes Contributions Employee Only 500 …" at bounding box center [46, 82] width 80 height 142
click at [87, 120] on nav "Allowance Cancel Contribution Type Use classes Contributions Employee Only 500 …" at bounding box center [46, 132] width 93 height 265
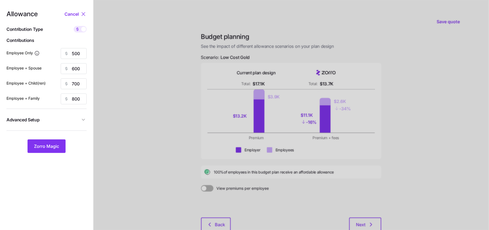
click at [81, 120] on icon "button" at bounding box center [83, 119] width 5 height 5
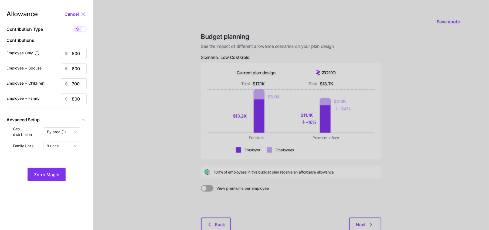
click at [69, 132] on input "By area (1)" at bounding box center [62, 131] width 37 height 9
click at [65, 164] on span "By state (1)" at bounding box center [59, 163] width 20 height 6
type input "By state (1)"
click at [49, 175] on span "Zorro Magic" at bounding box center [46, 174] width 25 height 6
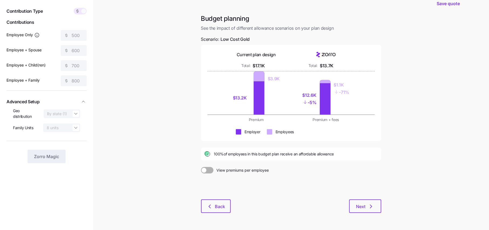
scroll to position [19, 0]
click at [375, 204] on button "Next" at bounding box center [365, 204] width 32 height 13
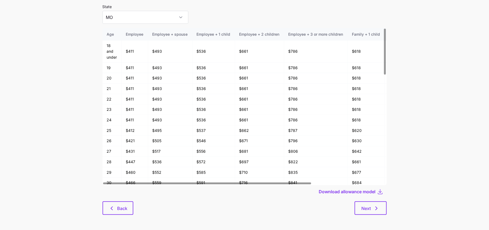
scroll to position [29, 0]
click at [367, 203] on button "Next" at bounding box center [371, 206] width 32 height 13
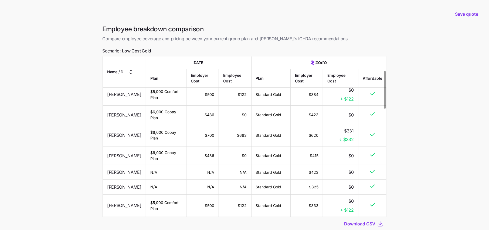
scroll to position [62, 0]
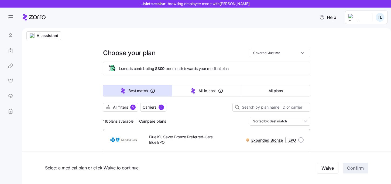
scroll to position [543, 0]
